Goal: Task Accomplishment & Management: Manage account settings

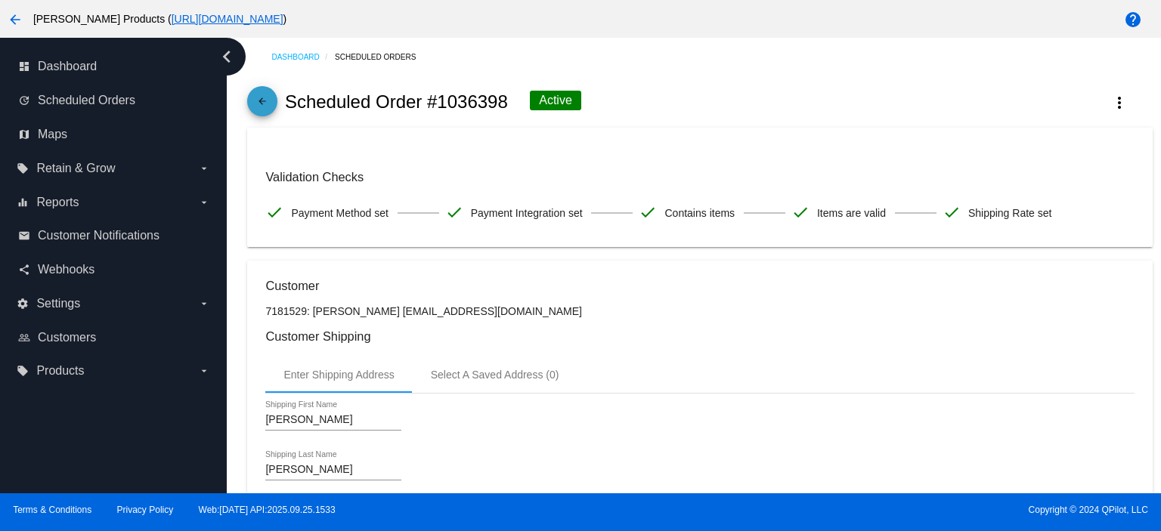
click at [257, 105] on mat-icon "arrow_back" at bounding box center [262, 105] width 18 height 18
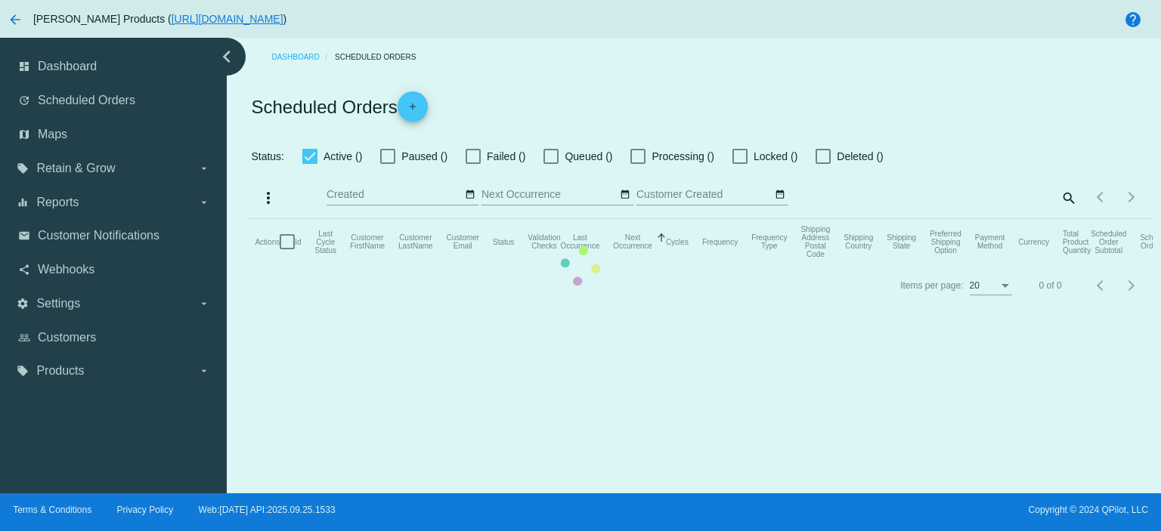
checkbox input "true"
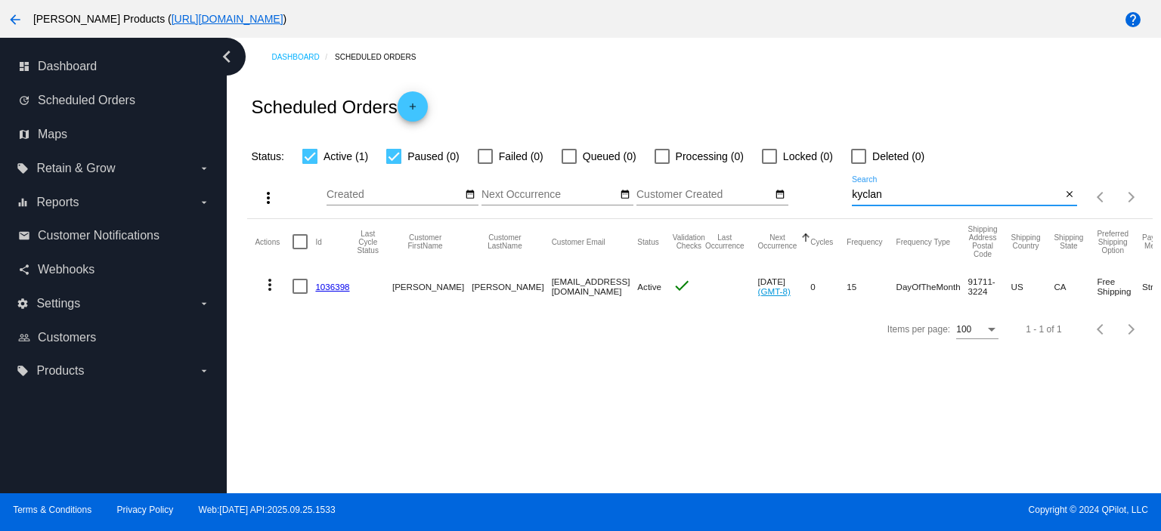
drag, startPoint x: 893, startPoint y: 196, endPoint x: 832, endPoint y: 202, distance: 60.8
click at [832, 202] on div "more_vert Sep Jan Feb Mar [DATE]" at bounding box center [699, 193] width 905 height 54
paste input "[EMAIL_ADDRESS][DOMAIN_NAME]"
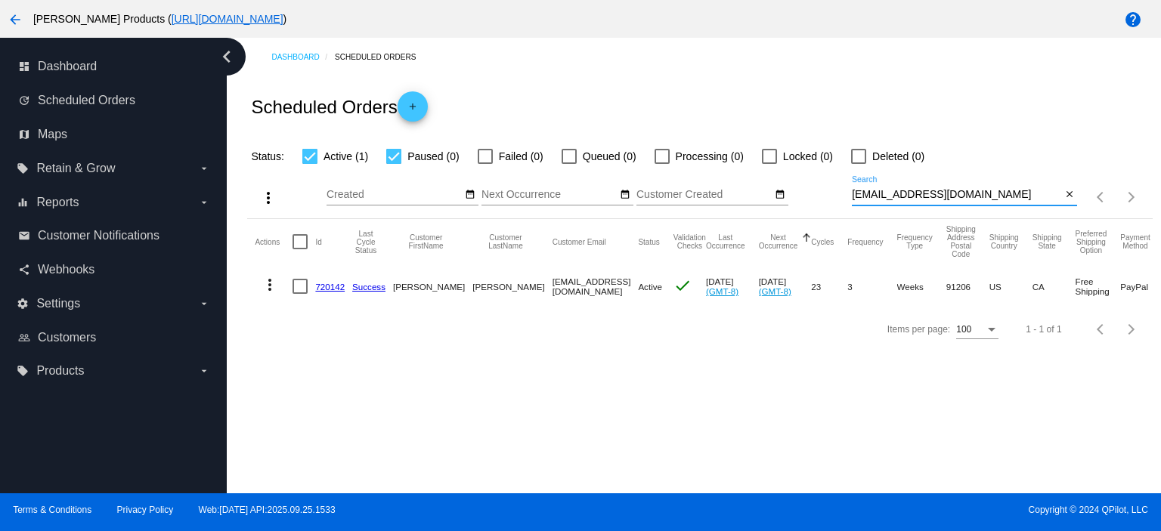
type input "[EMAIL_ADDRESS][DOMAIN_NAME]"
click at [314, 287] on mat-cell at bounding box center [304, 287] width 23 height 44
click at [327, 286] on link "720142" at bounding box center [329, 287] width 29 height 10
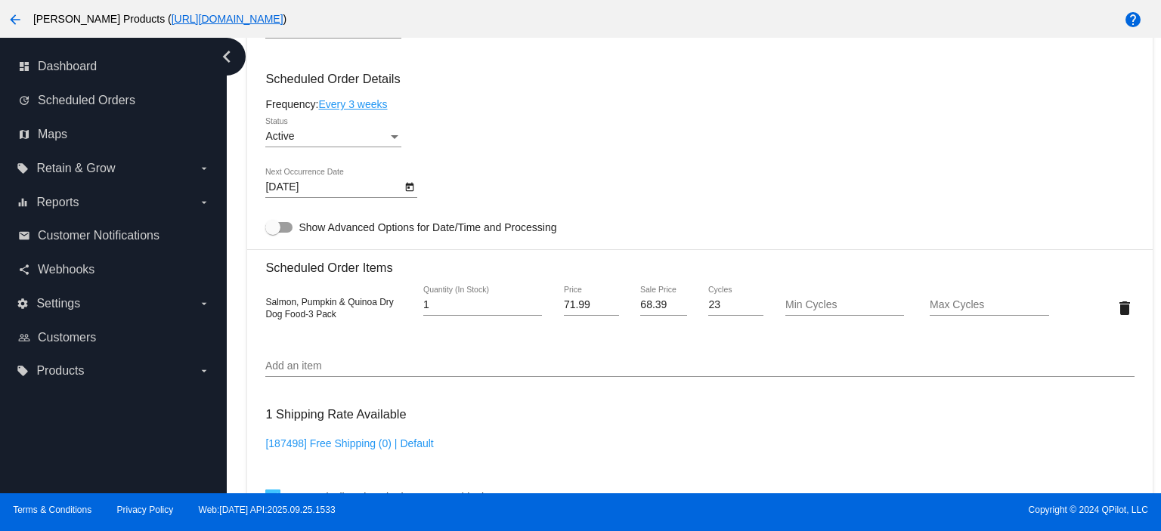
scroll to position [907, 0]
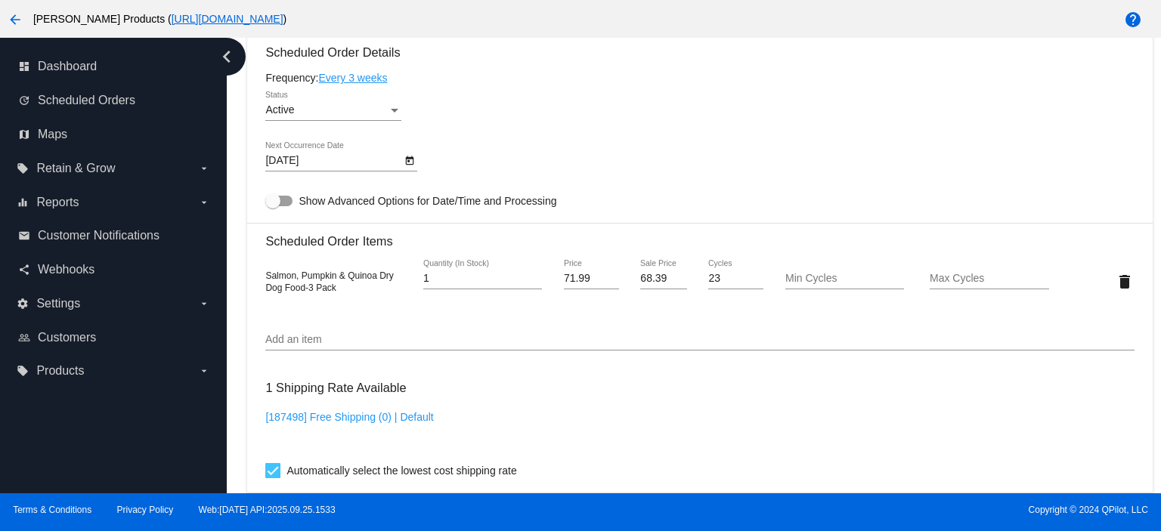
click at [302, 342] on input "Add an item" at bounding box center [699, 340] width 869 height 12
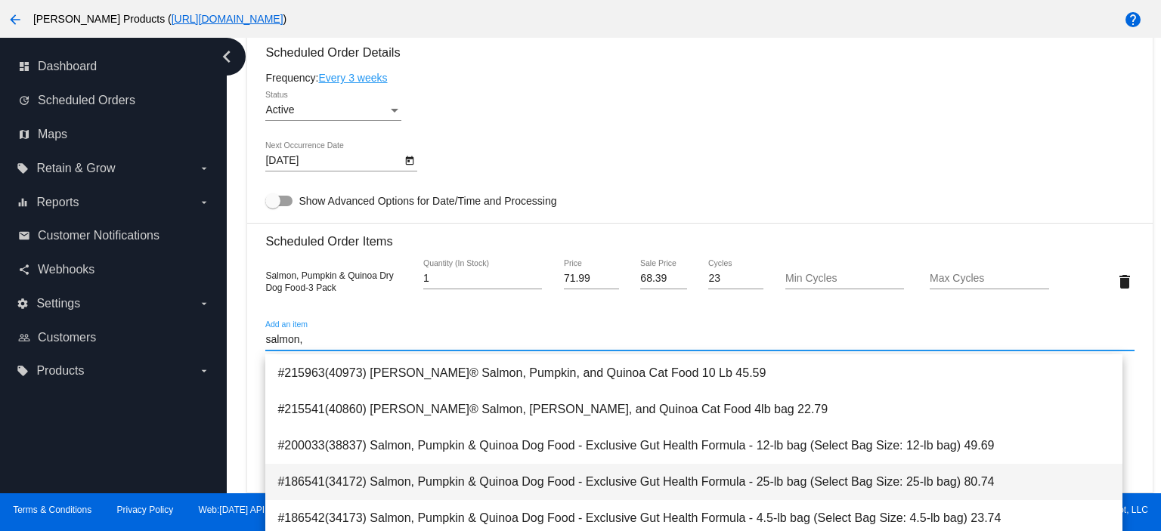
scroll to position [101, 0]
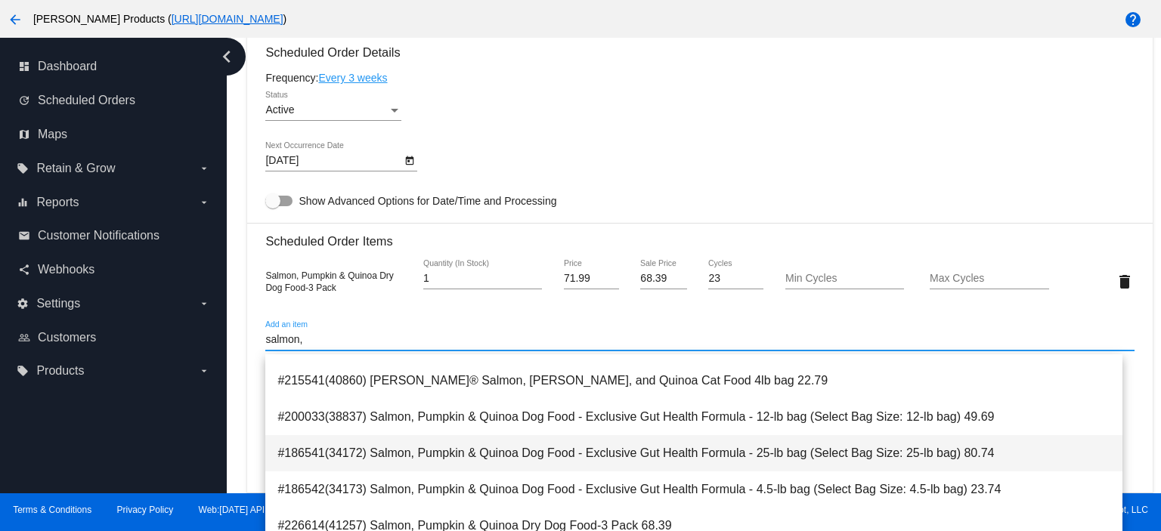
type input "salmon,"
click at [670, 459] on span "#186541(34172) Salmon, Pumpkin & Quinoa Dog Food - Exclusive Gut Health Formula…" at bounding box center [693, 453] width 833 height 36
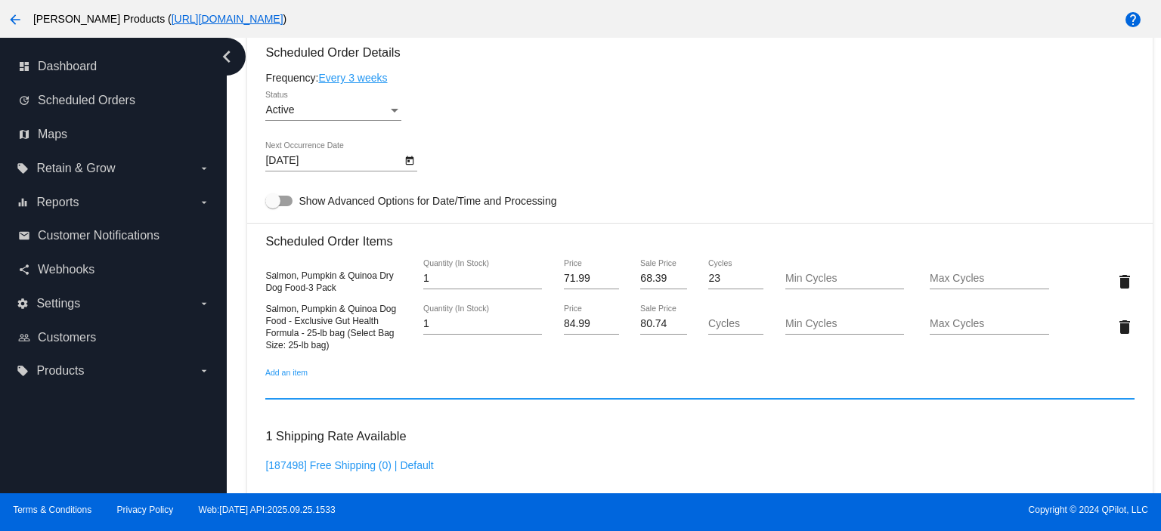
click at [320, 161] on body "arrow_back [PERSON_NAME] Products ( [URL][DOMAIN_NAME] ) help dashboard Dashboa…" at bounding box center [580, 265] width 1161 height 531
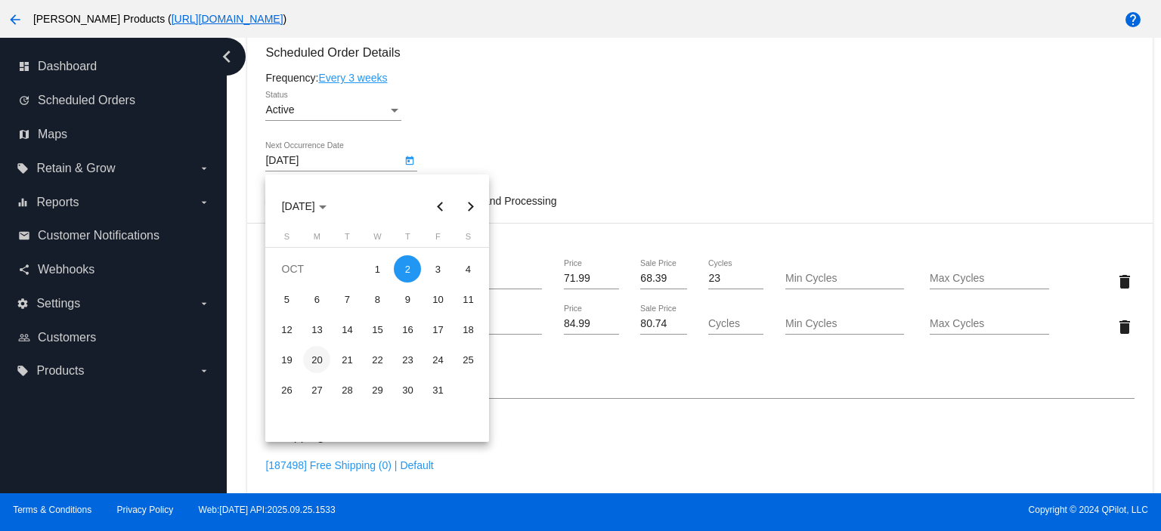
click at [315, 359] on div "20" at bounding box center [316, 359] width 27 height 27
type input "[DATE]"
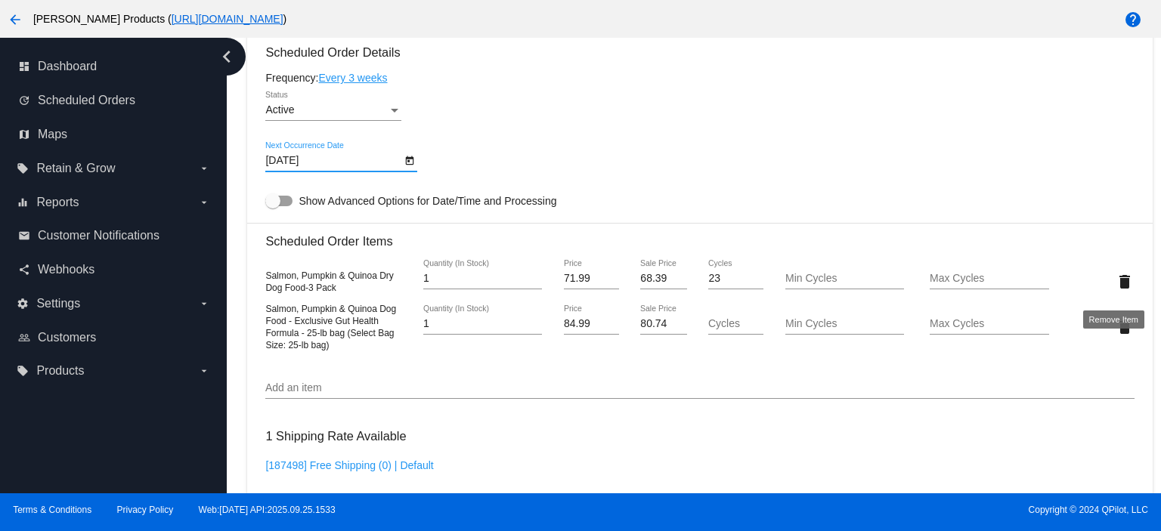
click at [1116, 286] on mat-icon "delete" at bounding box center [1125, 282] width 18 height 18
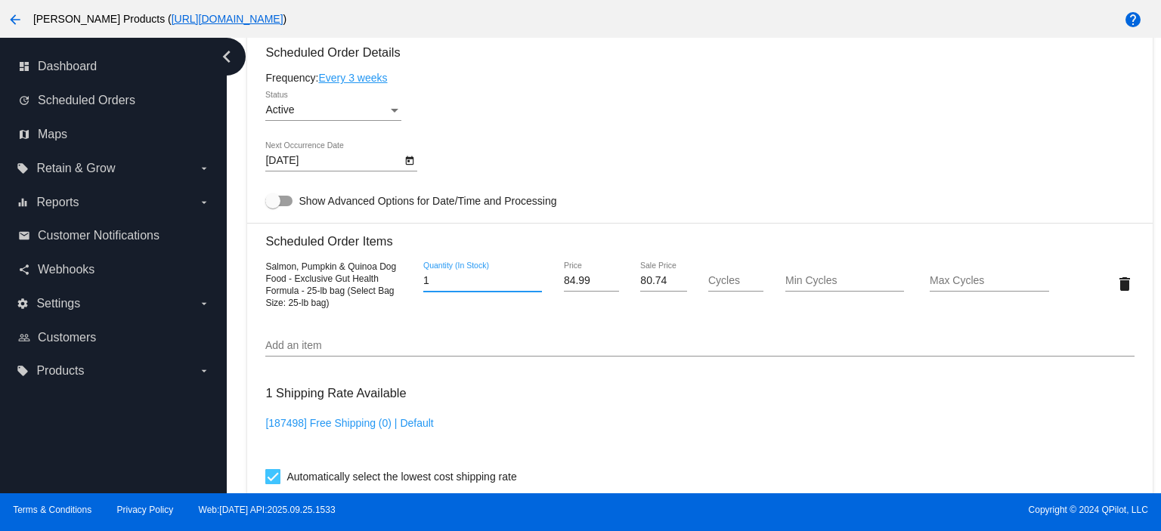
drag, startPoint x: 434, startPoint y: 287, endPoint x: 401, endPoint y: 289, distance: 32.6
click at [401, 289] on div "Salmon, Pumpkin & Quinoa Dog Food - Exclusive Gut Health Formula - 25-lb bag (S…" at bounding box center [699, 284] width 869 height 48
type input "2"
click at [352, 86] on mat-card "Customer 4578246: [PERSON_NAME] [EMAIL_ADDRESS][DOMAIN_NAME] Customer Shipping …" at bounding box center [699, 275] width 905 height 1570
click at [340, 80] on link "Every 3 weeks" at bounding box center [352, 78] width 69 height 12
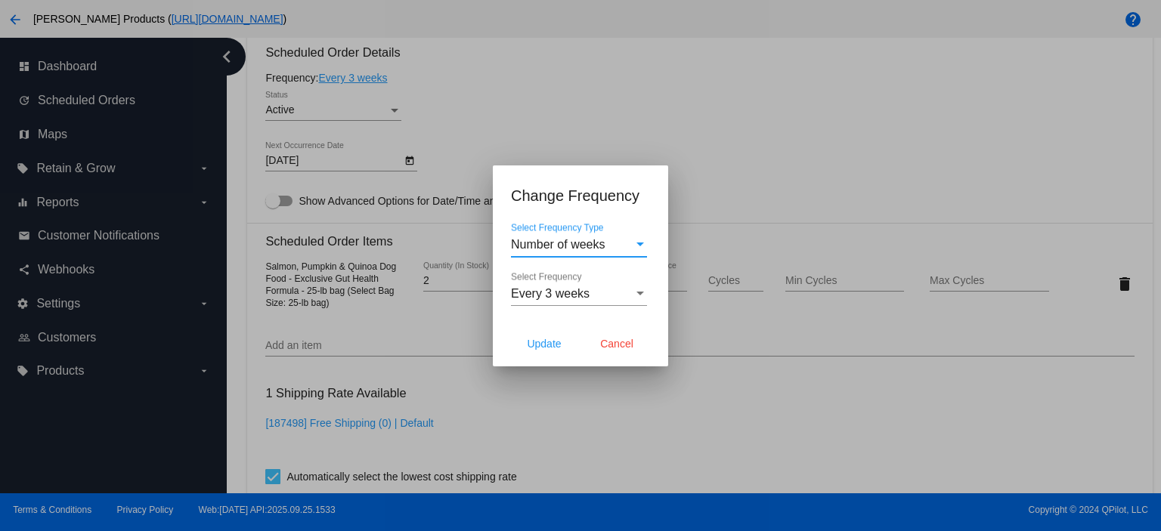
click at [545, 242] on span "Number of weeks" at bounding box center [558, 244] width 94 height 13
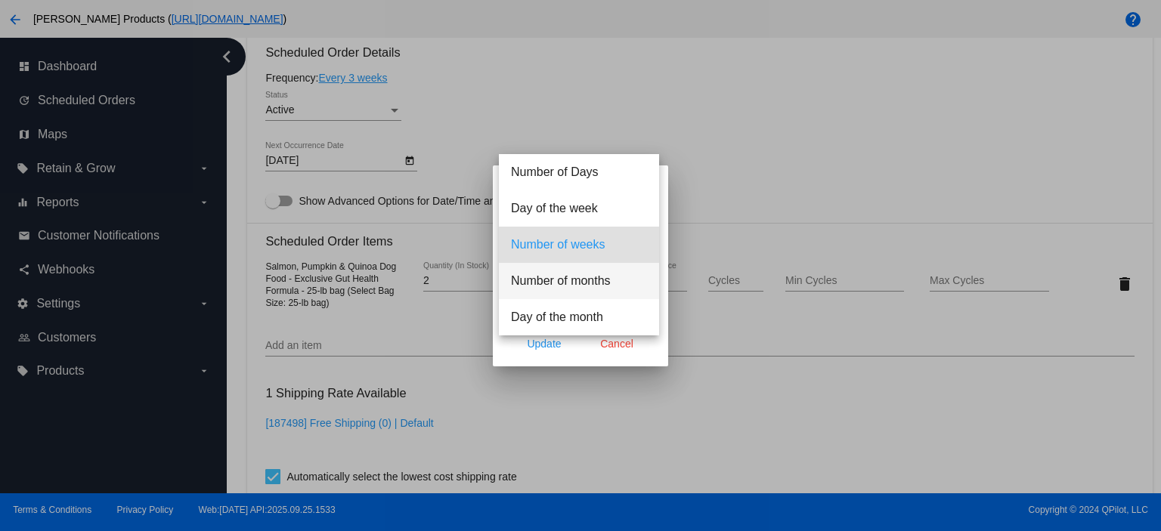
click at [568, 286] on span "Number of months" at bounding box center [579, 281] width 136 height 36
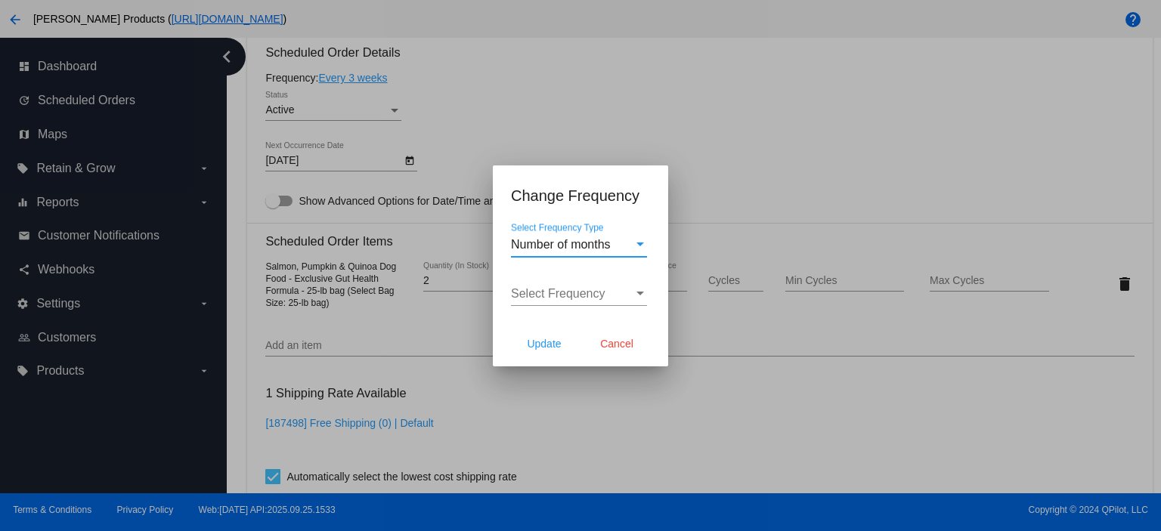
click at [547, 283] on div "Select Frequency Select Frequency" at bounding box center [579, 289] width 136 height 34
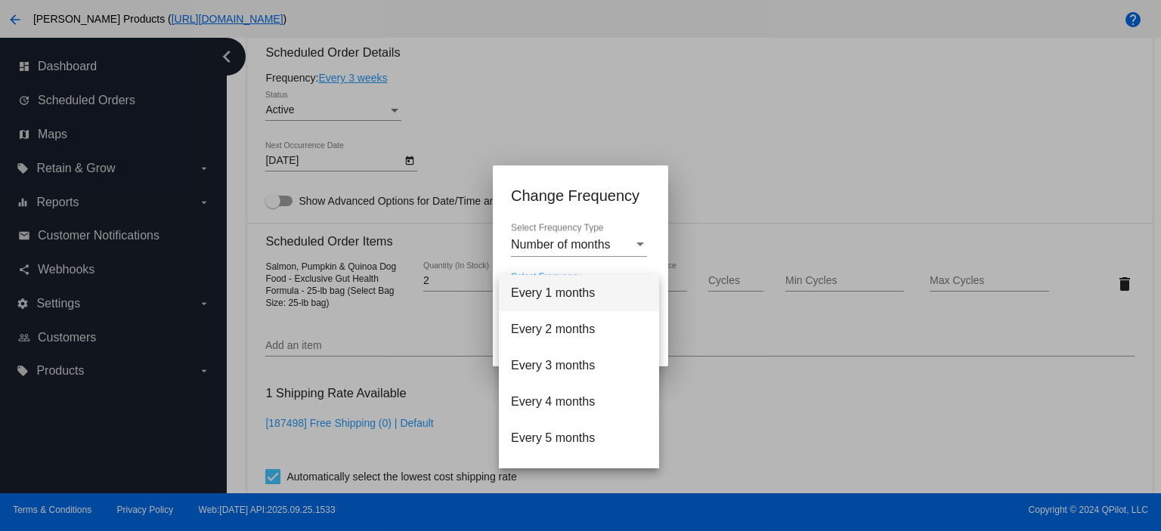
click at [533, 299] on span "Every 1 months" at bounding box center [579, 293] width 136 height 36
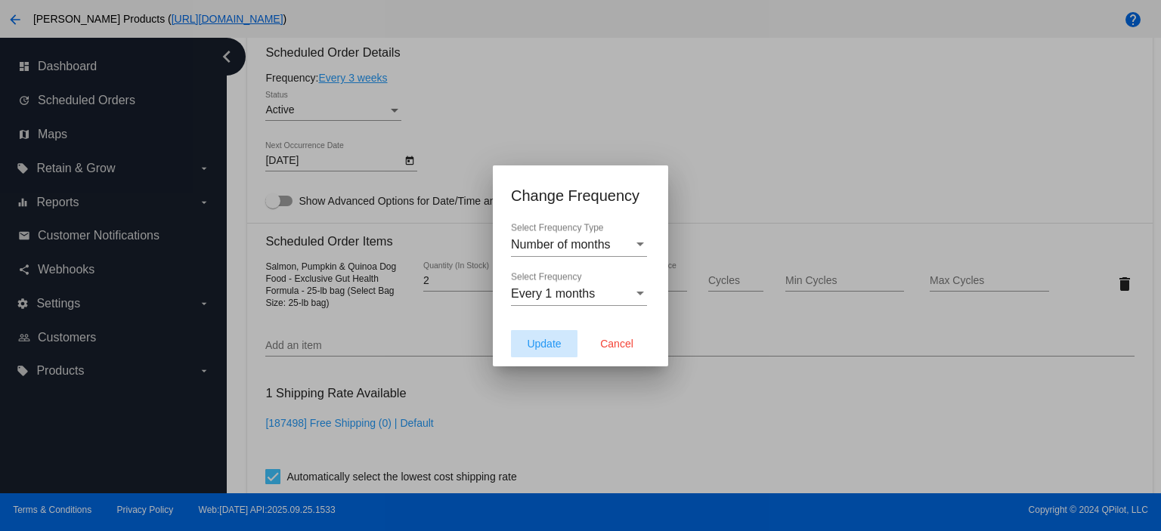
click at [548, 335] on button "Update" at bounding box center [544, 343] width 67 height 27
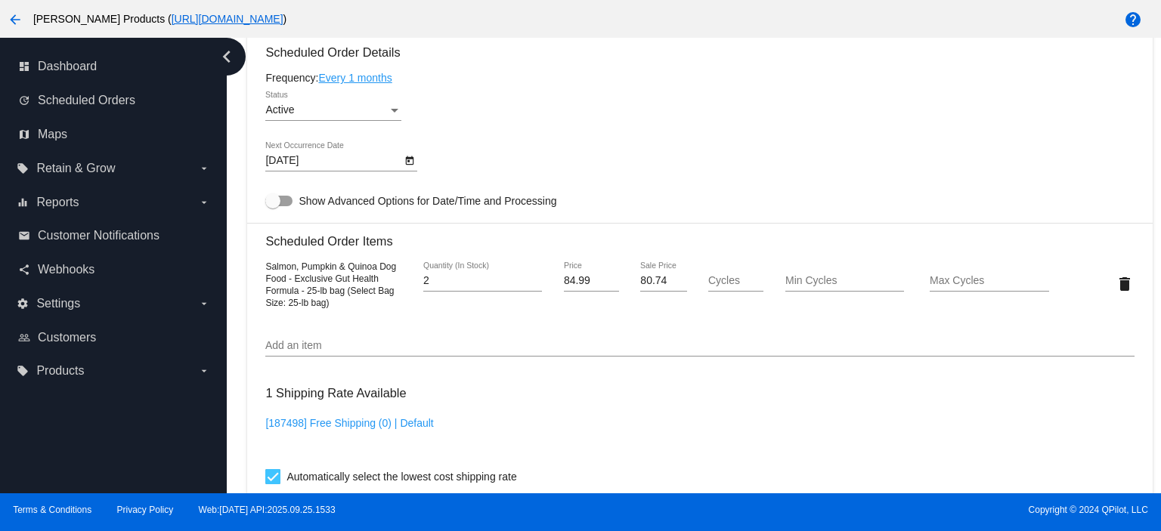
click at [292, 169] on body "arrow_back [PERSON_NAME] Products ( [URL][DOMAIN_NAME] ) help dashboard Dashboa…" at bounding box center [580, 265] width 1161 height 531
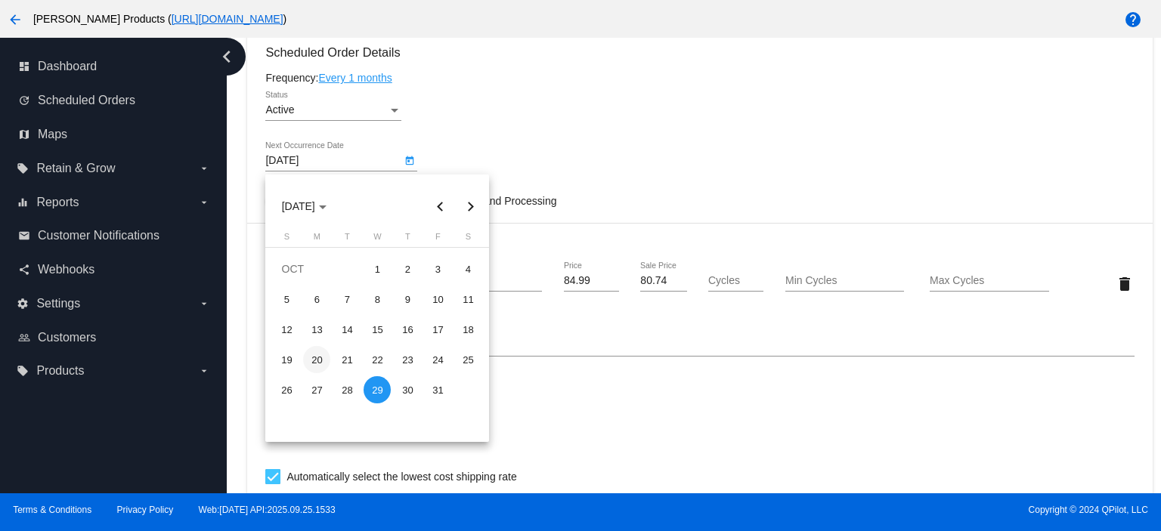
click at [321, 363] on div "20" at bounding box center [316, 359] width 27 height 27
type input "[DATE]"
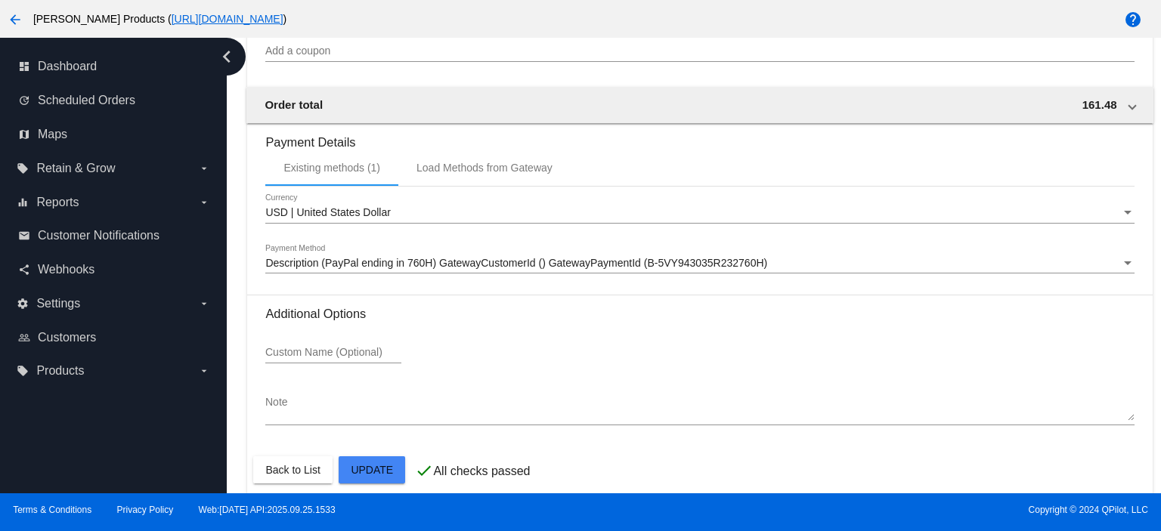
scroll to position [1480, 0]
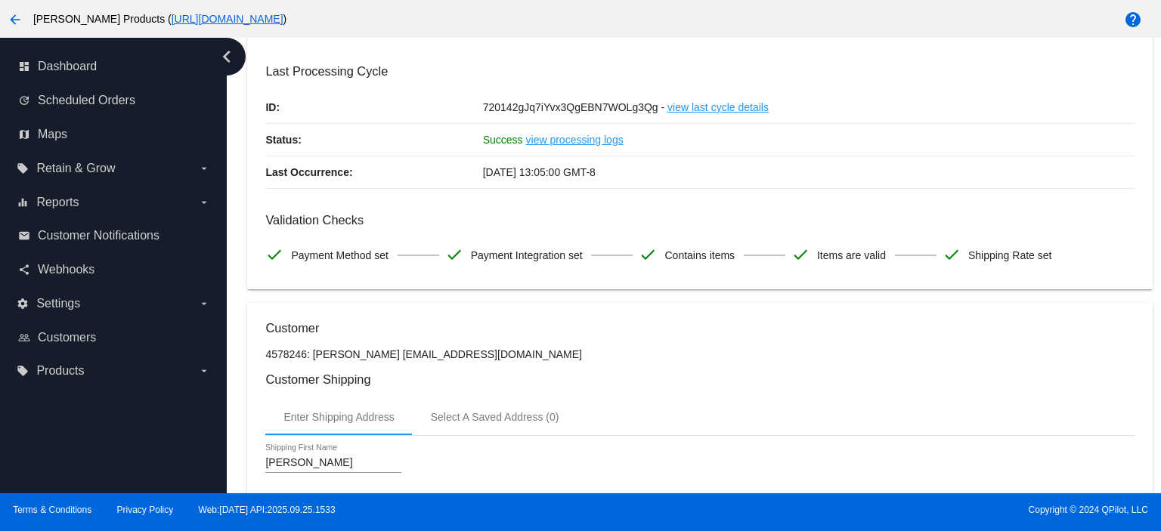
scroll to position [0, 0]
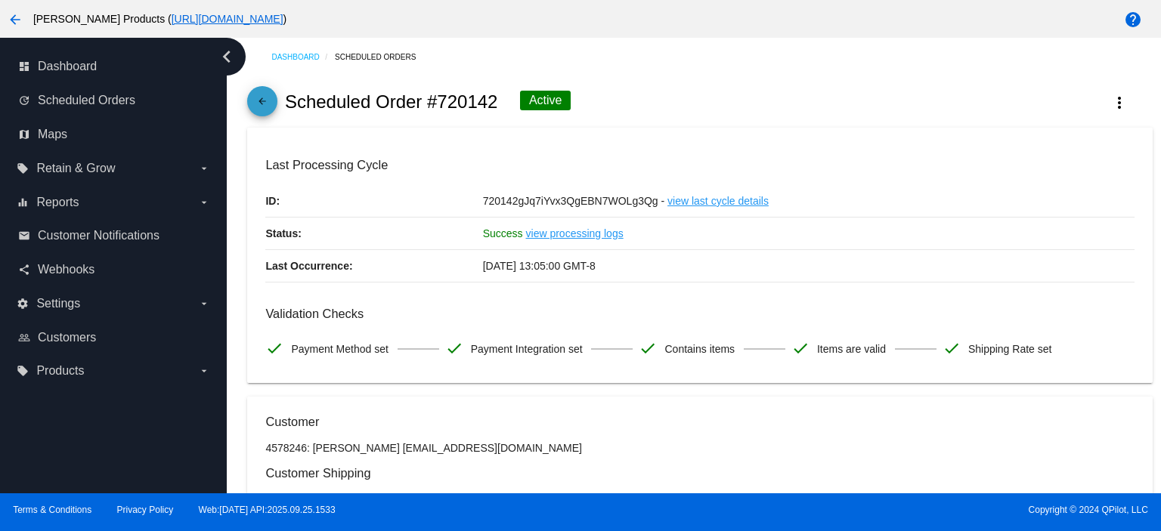
click at [266, 101] on mat-icon "arrow_back" at bounding box center [262, 105] width 18 height 18
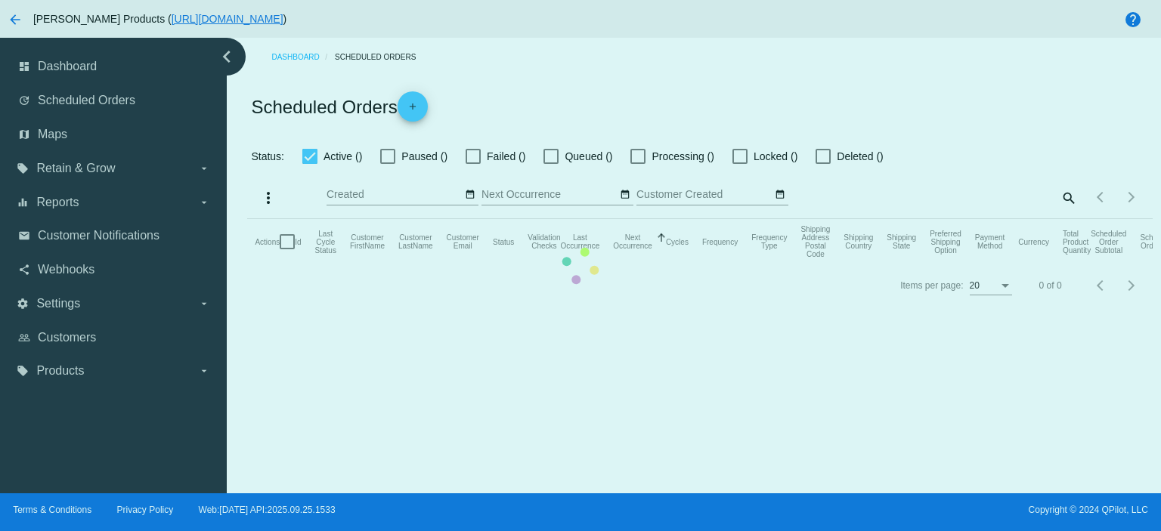
checkbox input "true"
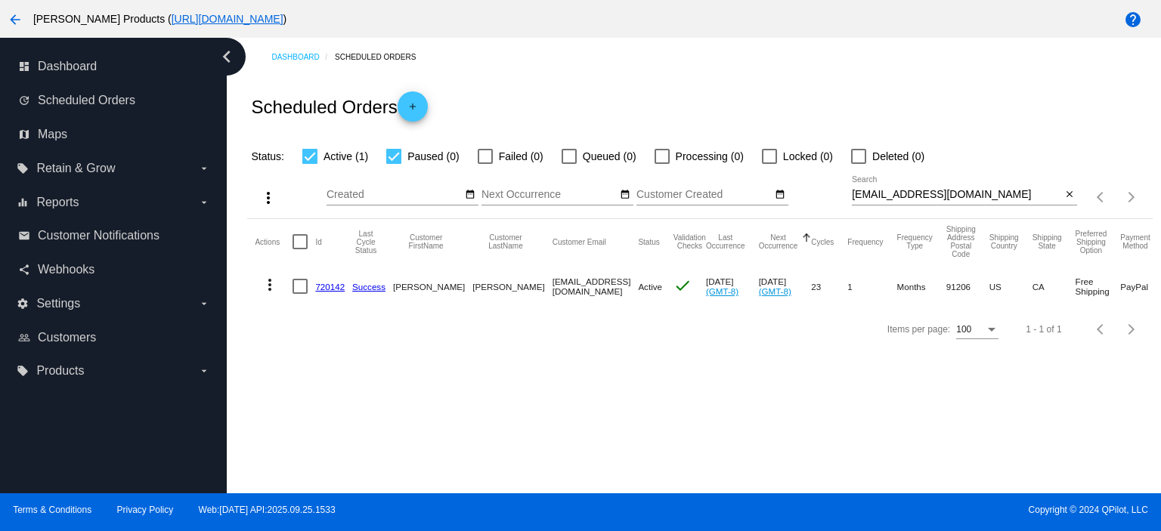
click at [322, 284] on link "720142" at bounding box center [329, 287] width 29 height 10
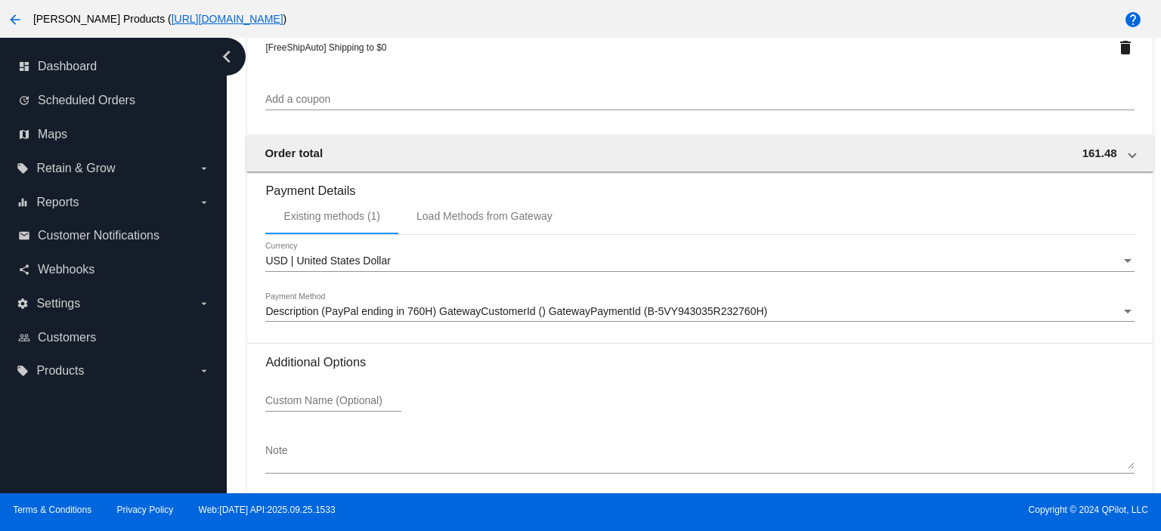
scroll to position [1480, 0]
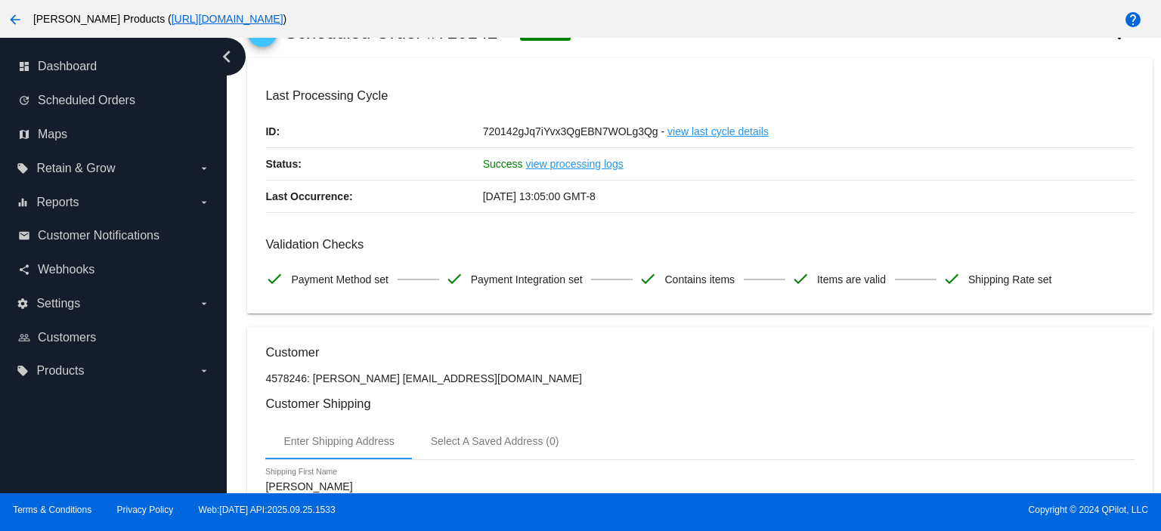
scroll to position [0, 0]
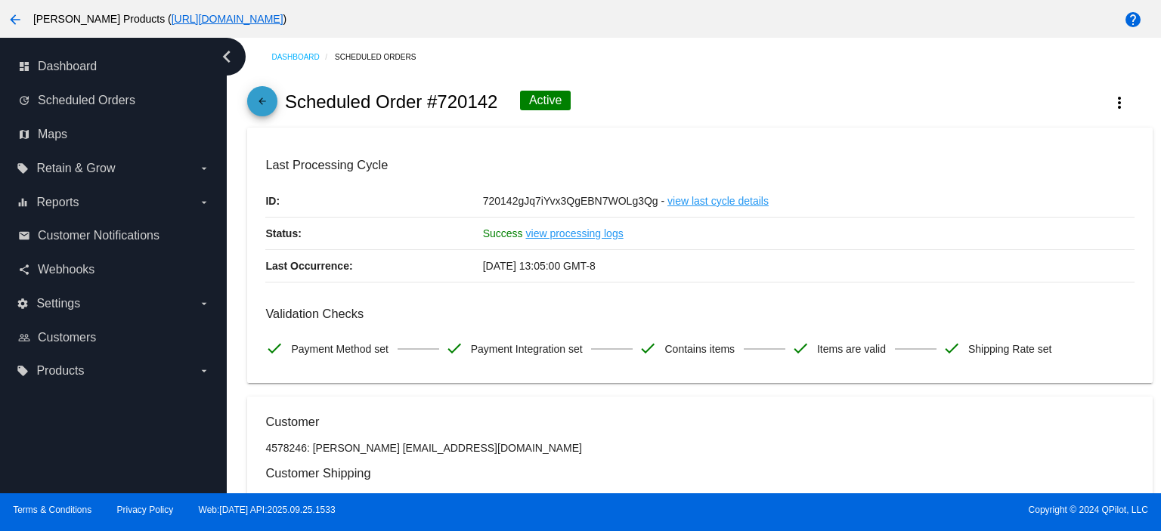
click at [262, 111] on mat-icon "arrow_back" at bounding box center [262, 105] width 18 height 18
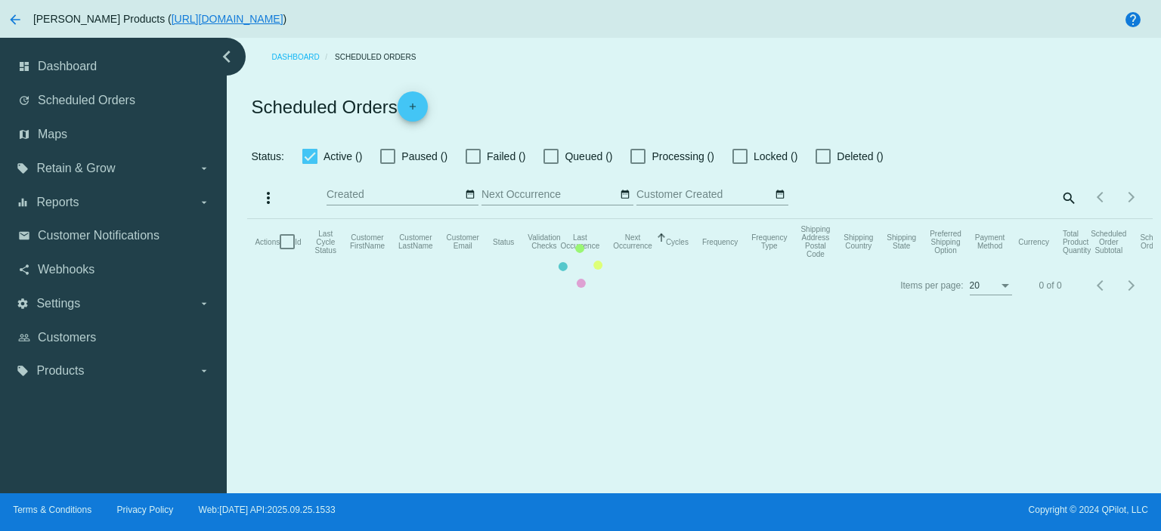
checkbox input "true"
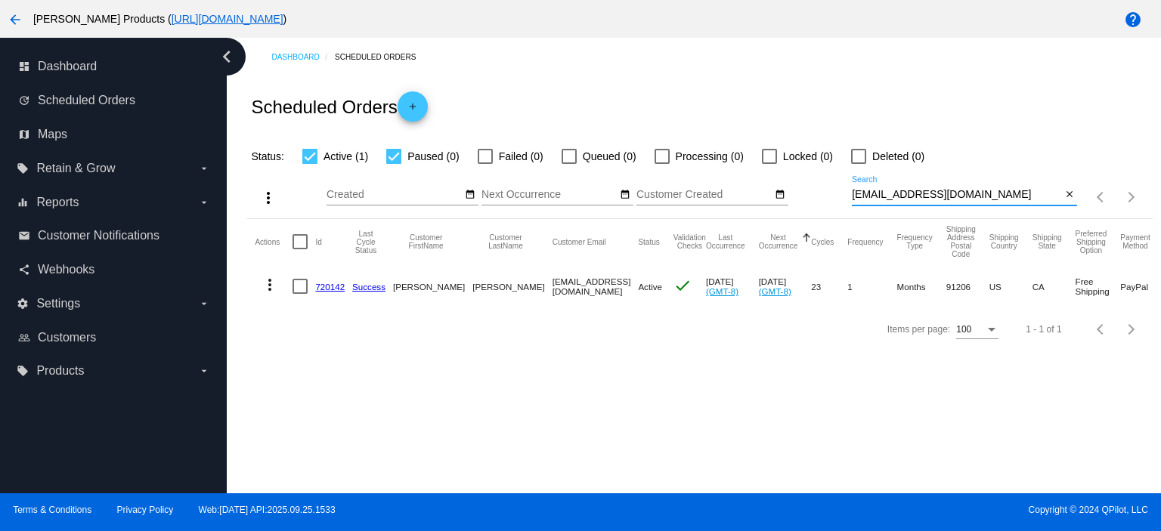
drag, startPoint x: 970, startPoint y: 194, endPoint x: 829, endPoint y: 200, distance: 141.5
click at [829, 200] on div "more_vert Sep Jan Feb Mar [DATE]" at bounding box center [699, 193] width 905 height 54
paste input "[EMAIL_ADDRESS][DOMAIN_NAME]"
type input "[EMAIL_ADDRESS][DOMAIN_NAME]"
click at [341, 283] on link "840342" at bounding box center [329, 287] width 29 height 10
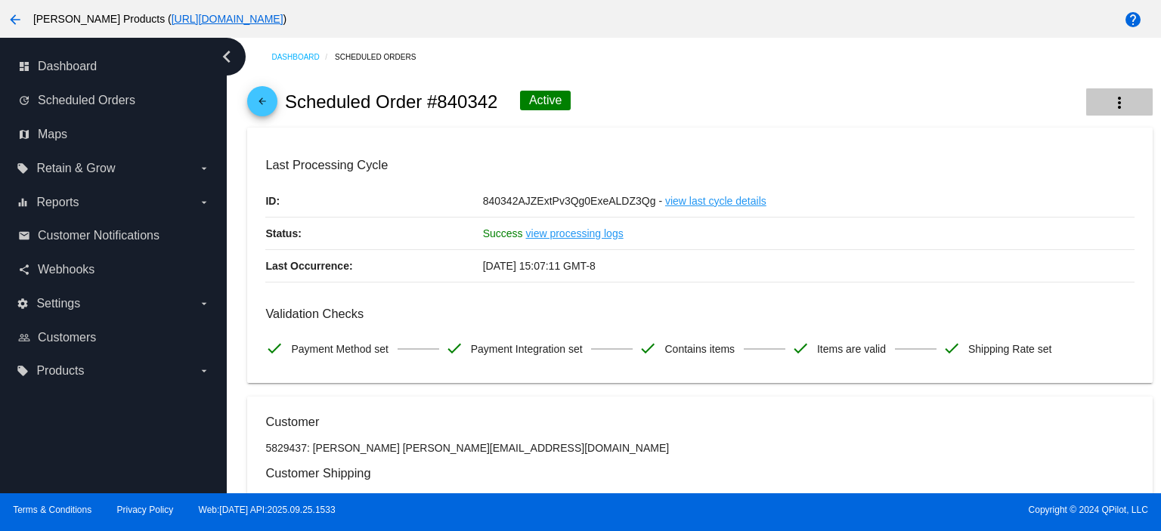
click at [1113, 102] on mat-icon "more_vert" at bounding box center [1120, 103] width 18 height 18
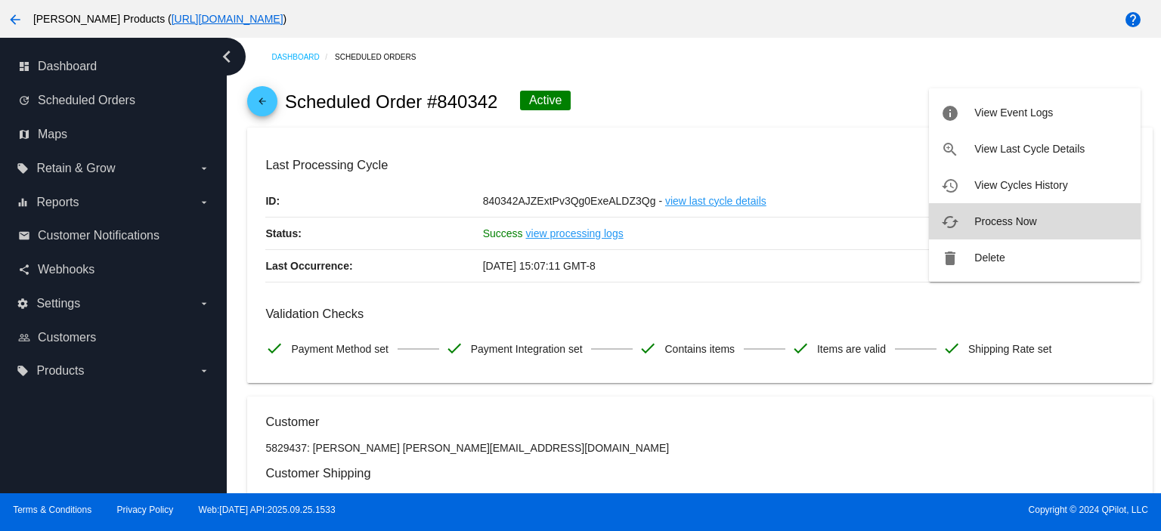
click at [1028, 215] on span "Process Now" at bounding box center [1005, 221] width 62 height 12
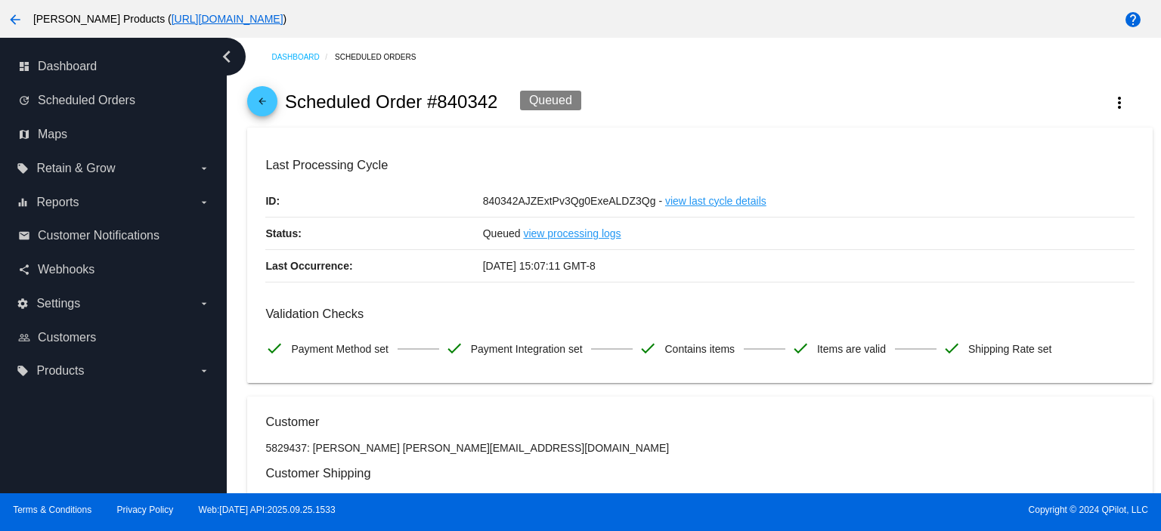
click at [259, 98] on mat-icon "arrow_back" at bounding box center [262, 105] width 18 height 18
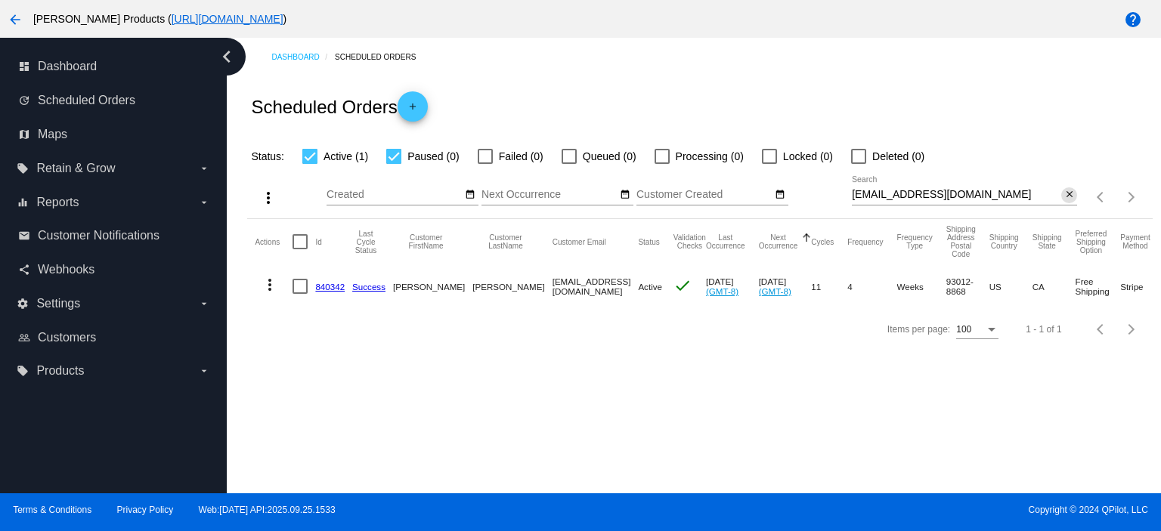
click at [1067, 197] on mat-icon "close" at bounding box center [1069, 195] width 11 height 12
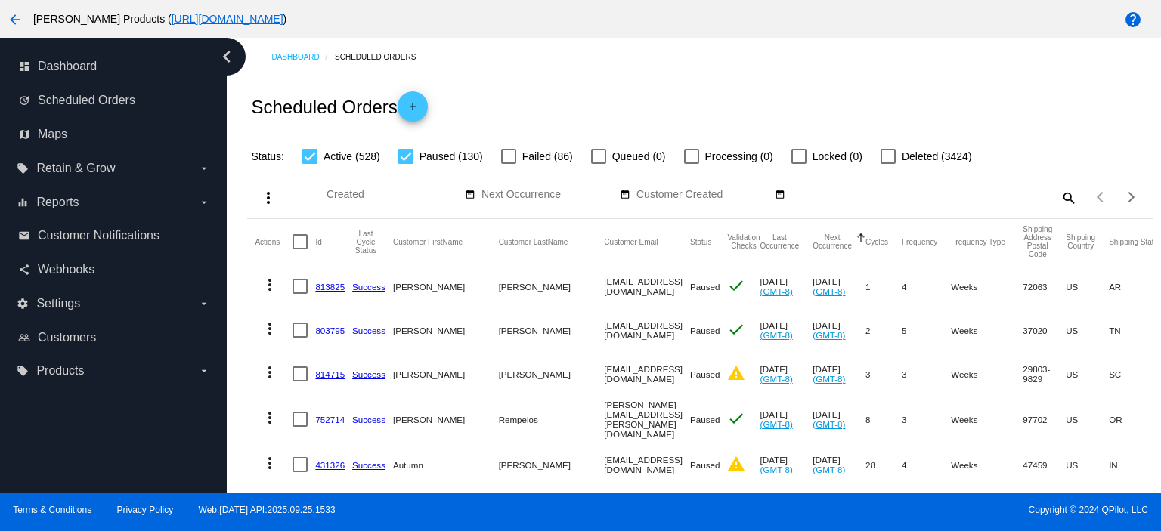
click at [404, 155] on div at bounding box center [405, 156] width 15 height 15
click at [405, 164] on input "Paused (130)" at bounding box center [405, 164] width 1 height 1
checkbox input "false"
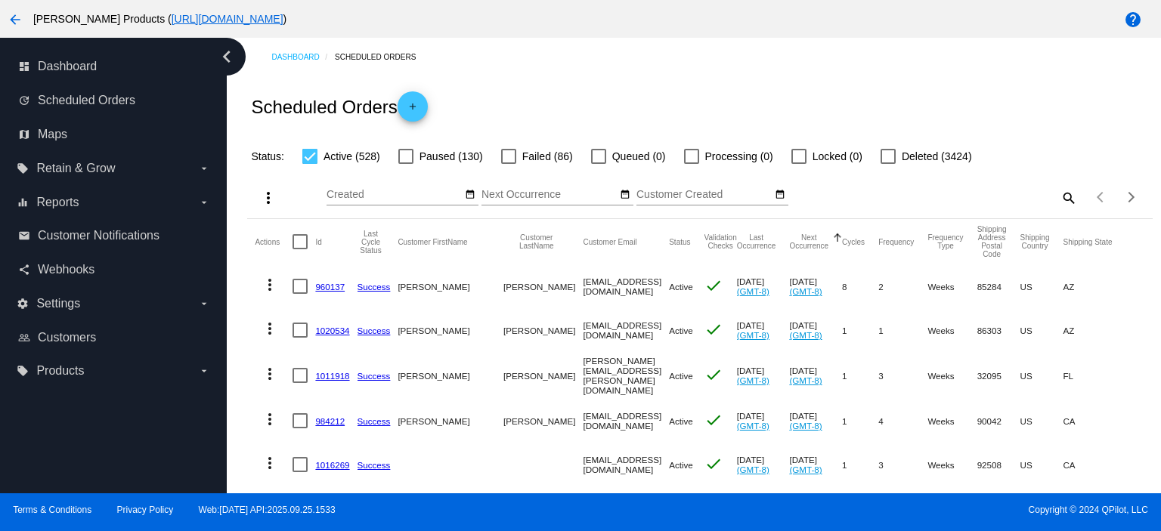
click at [1059, 197] on mat-icon "search" at bounding box center [1068, 197] width 18 height 23
click at [858, 199] on input "Search" at bounding box center [964, 195] width 225 height 12
paste input "[EMAIL_ADDRESS][DOMAIN_NAME]"
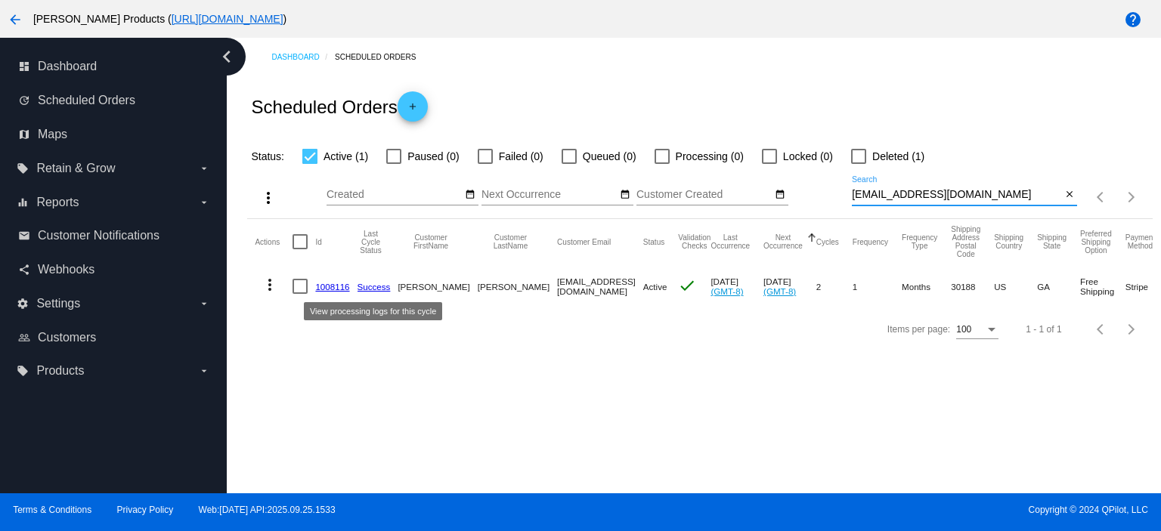
type input "[EMAIL_ADDRESS][DOMAIN_NAME]"
click at [324, 285] on link "1008116" at bounding box center [332, 287] width 34 height 10
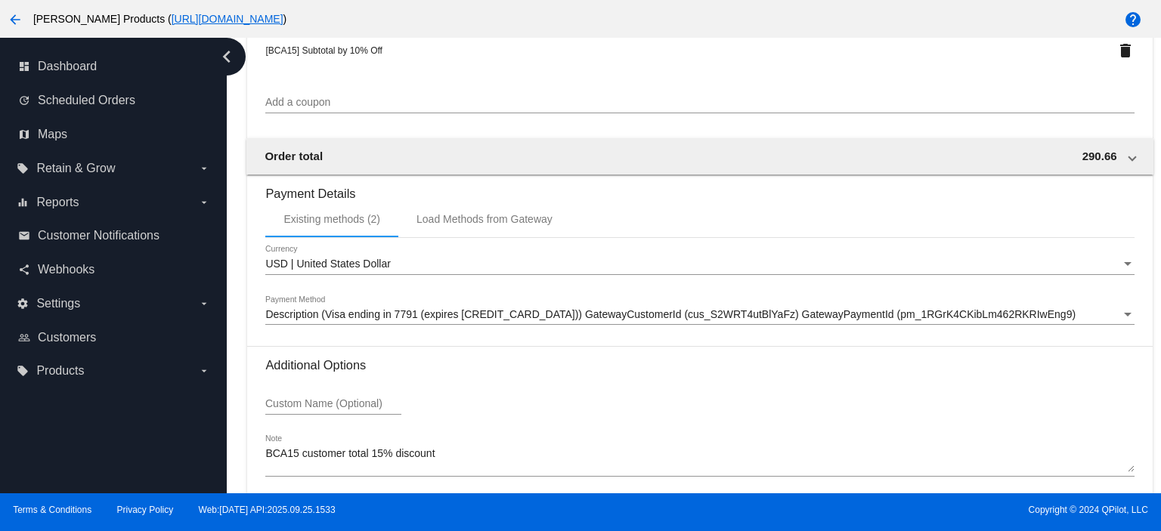
scroll to position [1480, 0]
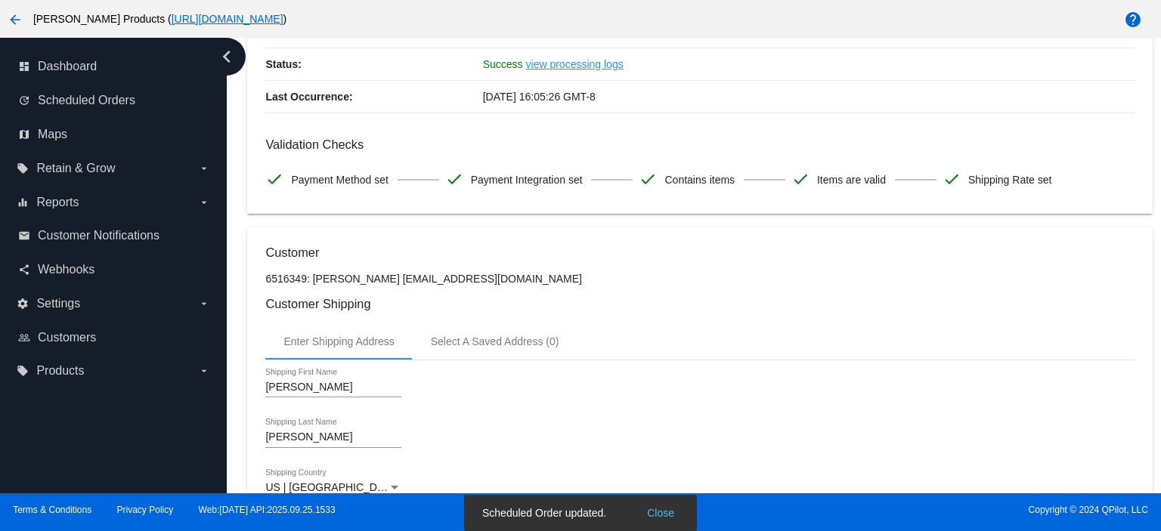
scroll to position [0, 0]
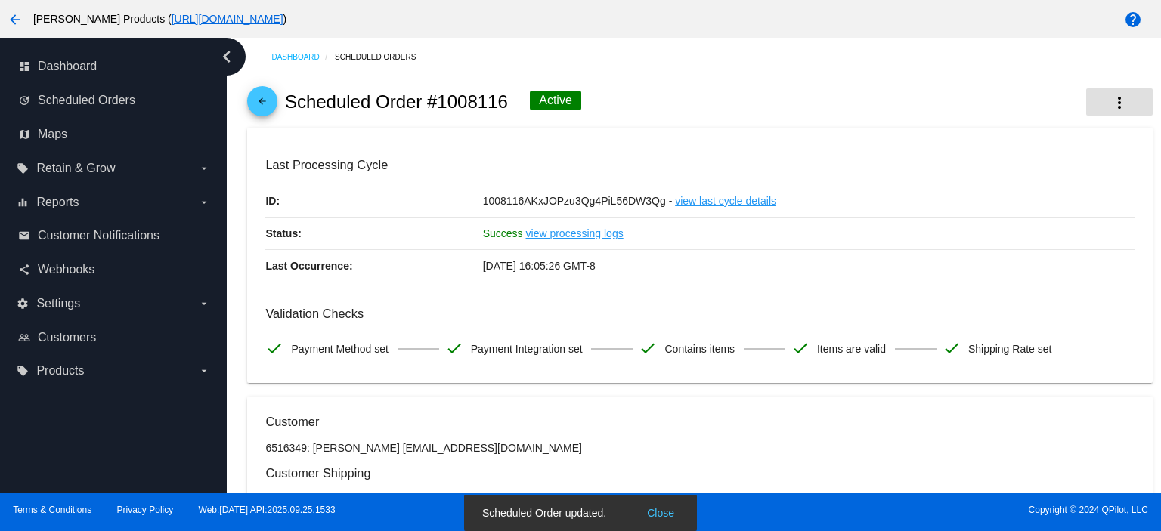
click at [1111, 102] on mat-icon "more_vert" at bounding box center [1120, 103] width 18 height 18
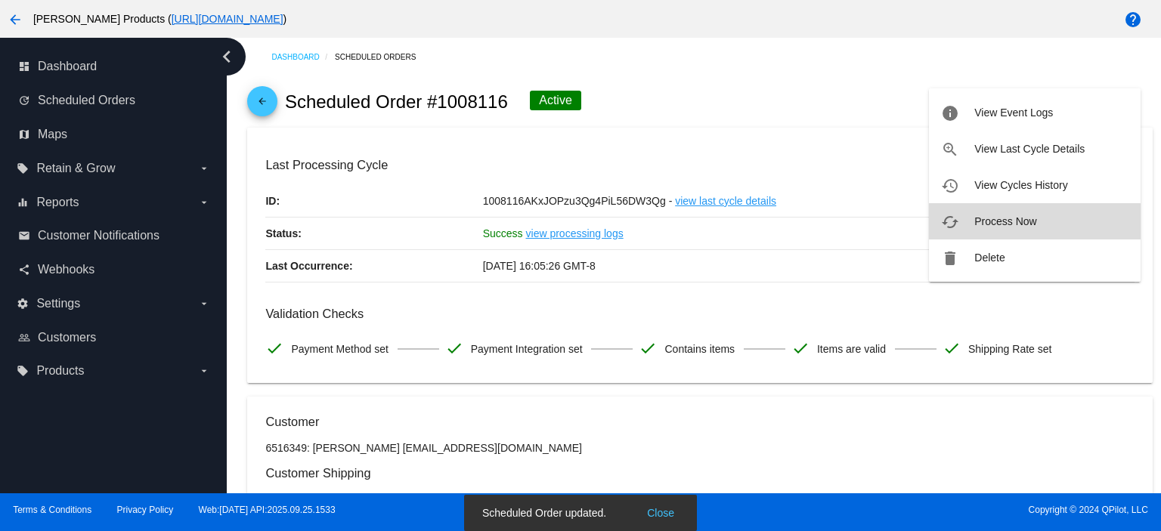
click at [1005, 220] on span "Process Now" at bounding box center [1005, 221] width 62 height 12
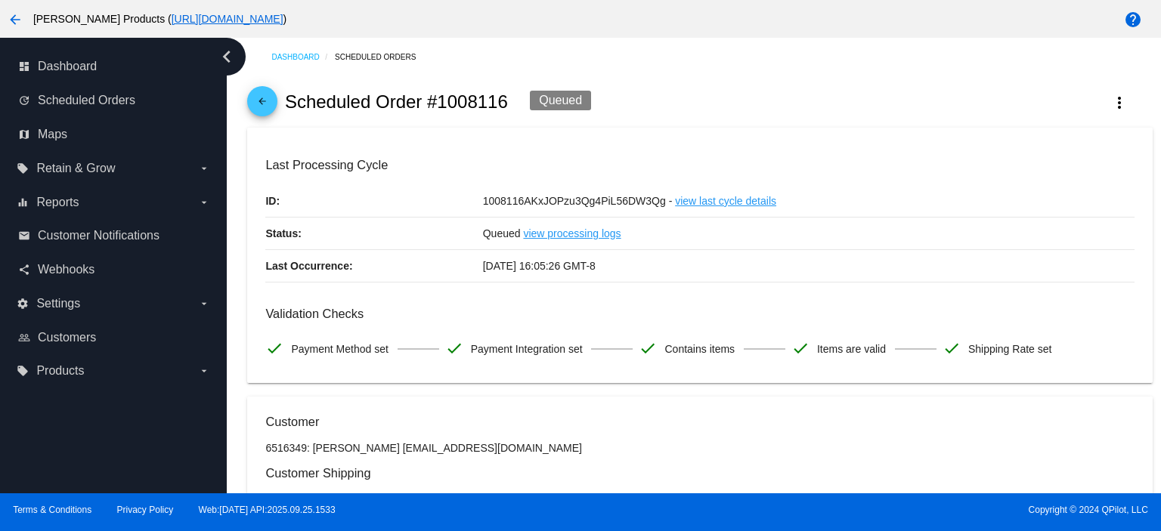
click at [255, 100] on mat-icon "arrow_back" at bounding box center [262, 105] width 18 height 18
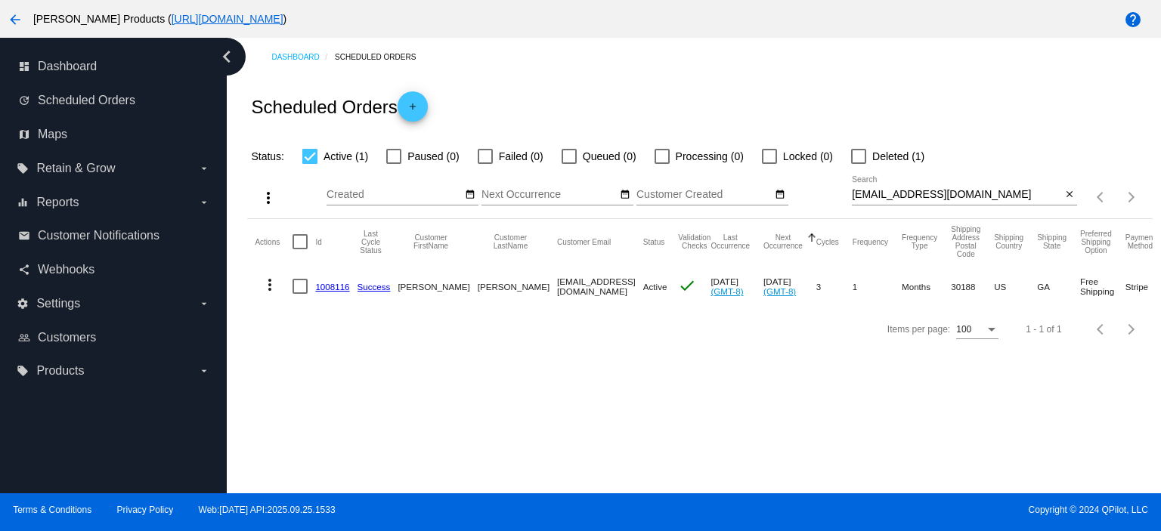
click at [315, 283] on link "1008116" at bounding box center [332, 287] width 34 height 10
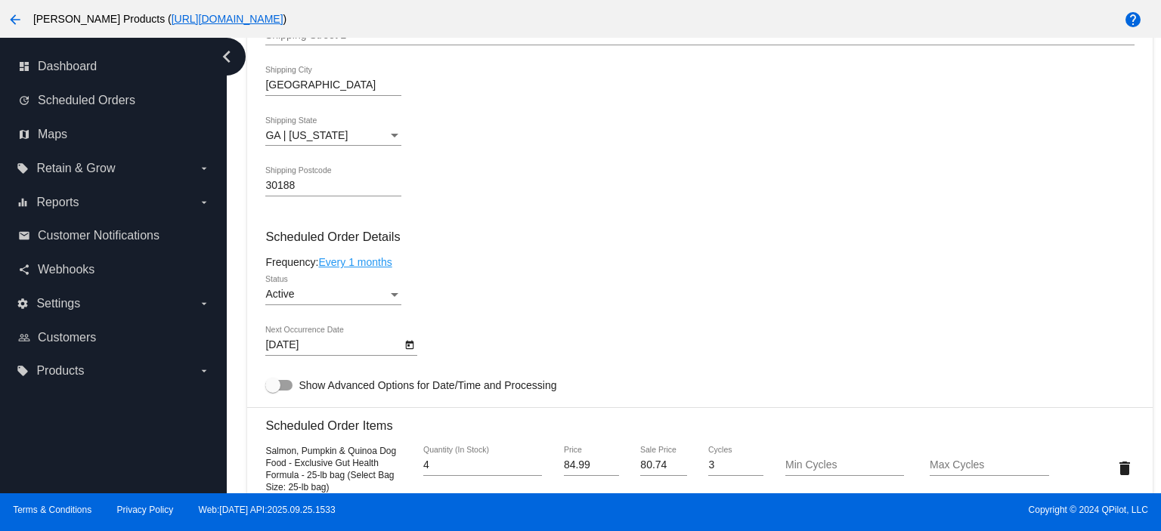
scroll to position [806, 0]
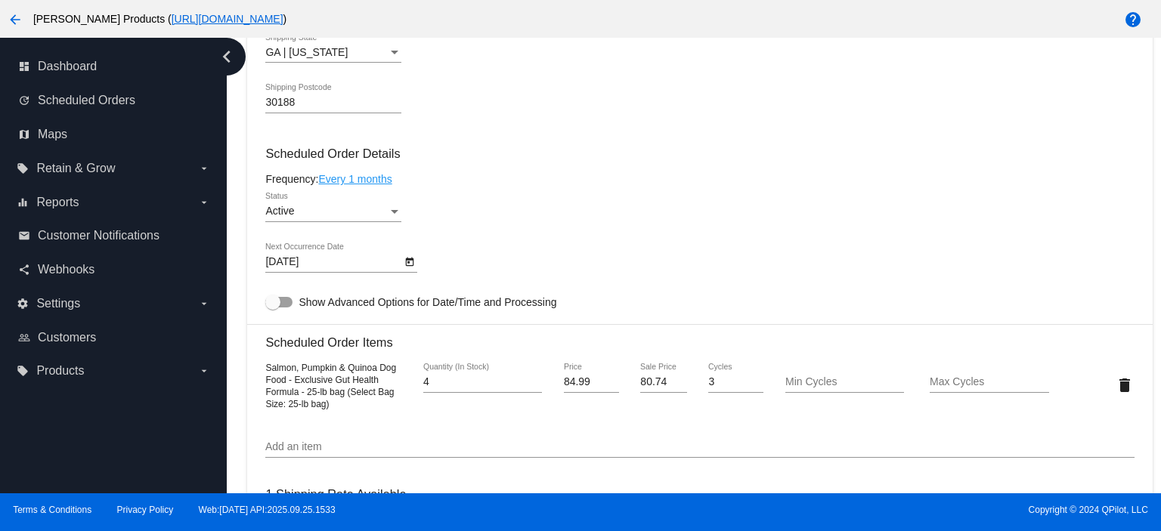
click at [302, 205] on div "Active Status" at bounding box center [333, 207] width 136 height 29
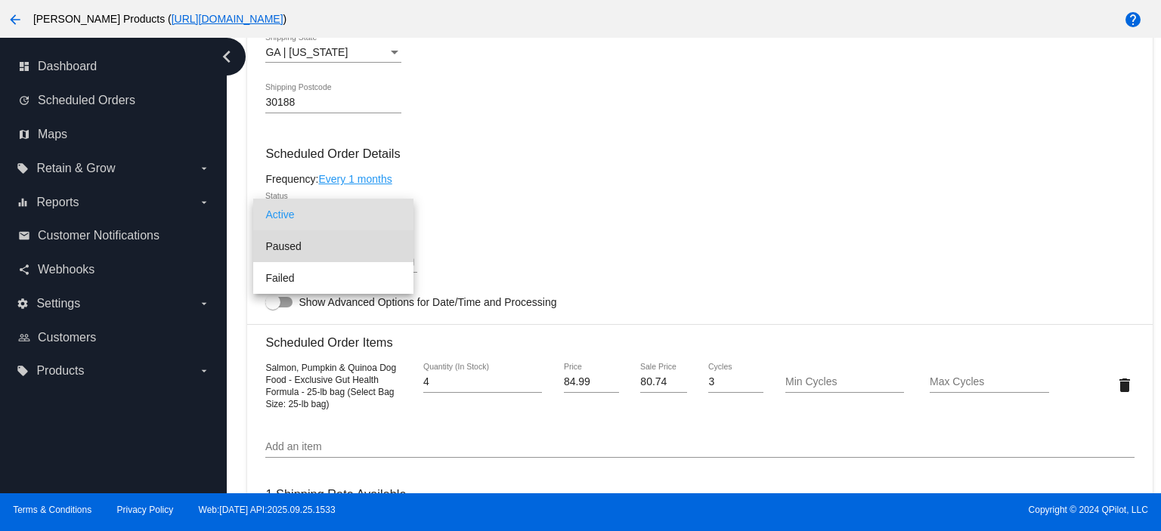
click at [296, 238] on span "Paused" at bounding box center [333, 247] width 136 height 32
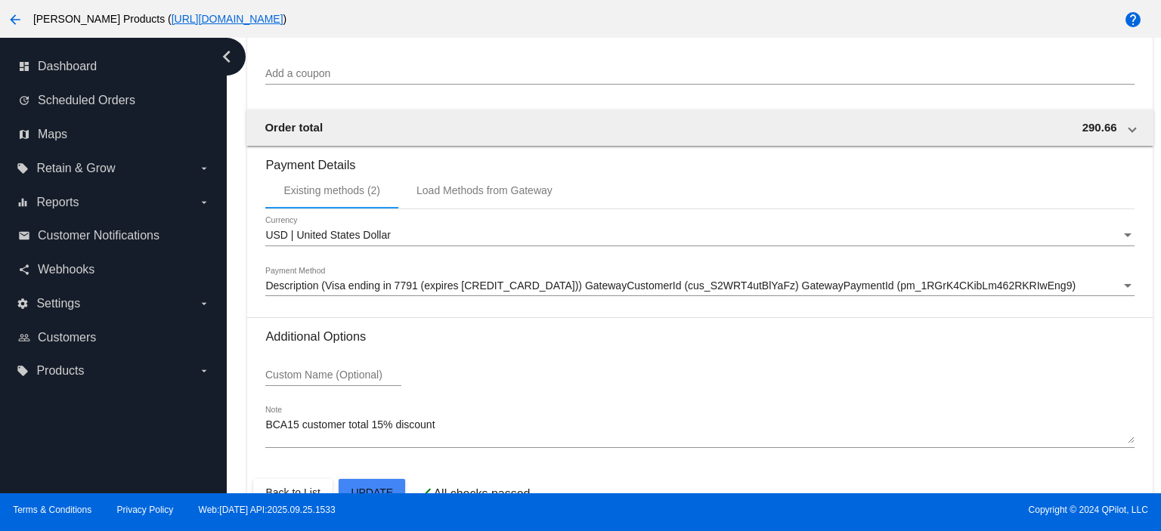
scroll to position [1480, 0]
